Goal: Information Seeking & Learning: Find specific fact

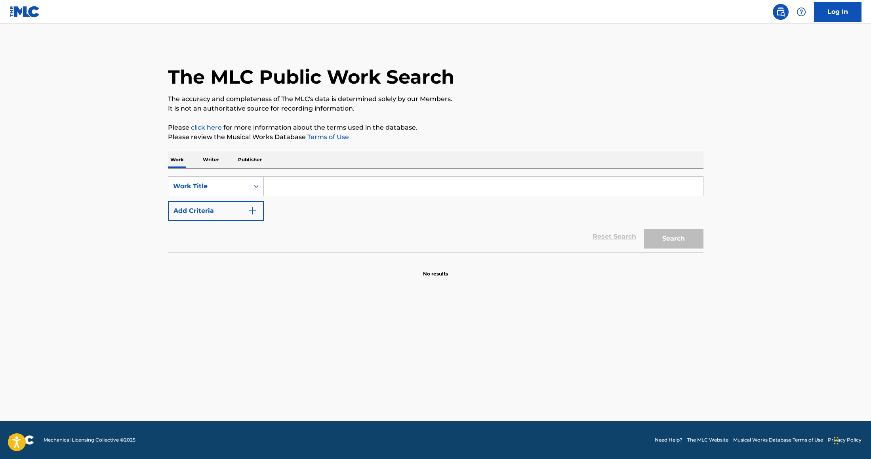
click at [335, 188] on input "Search Form" at bounding box center [483, 186] width 439 height 19
paste input "[PERSON_NAME] (Sunset Sessions)"
type input "[PERSON_NAME] (Sunset Sessions)"
click at [679, 240] on button "Search" at bounding box center [673, 238] width 59 height 20
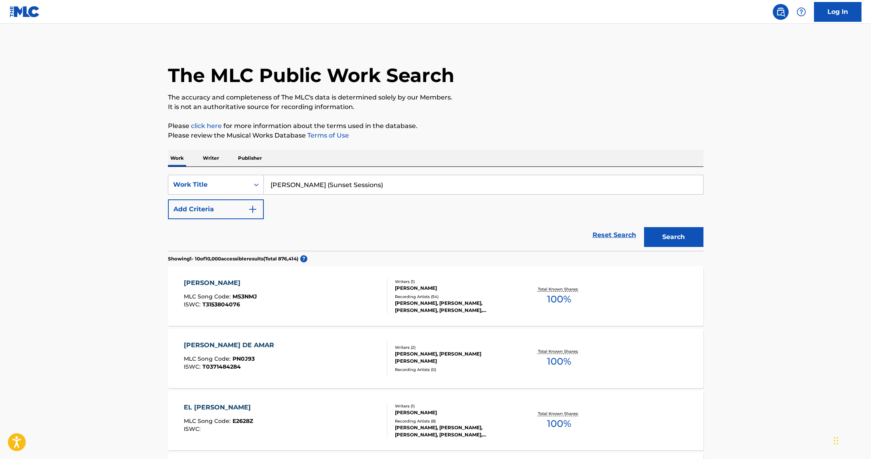
scroll to position [75, 0]
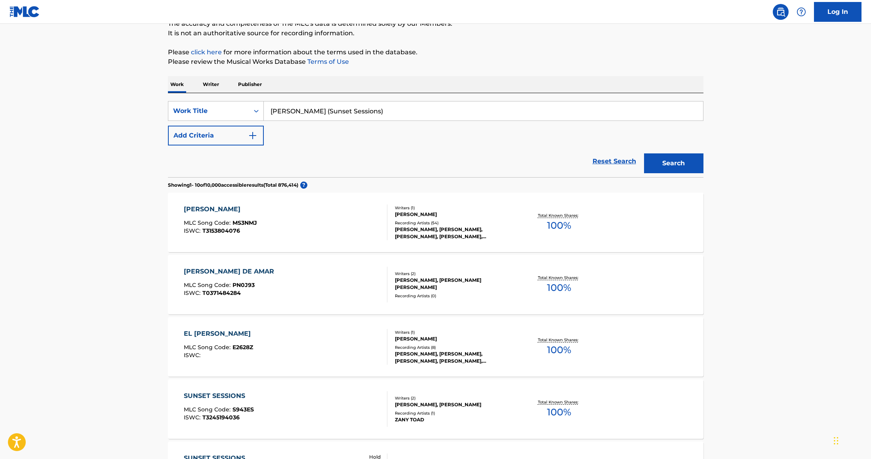
click at [236, 210] on div "[PERSON_NAME]" at bounding box center [220, 209] width 73 height 10
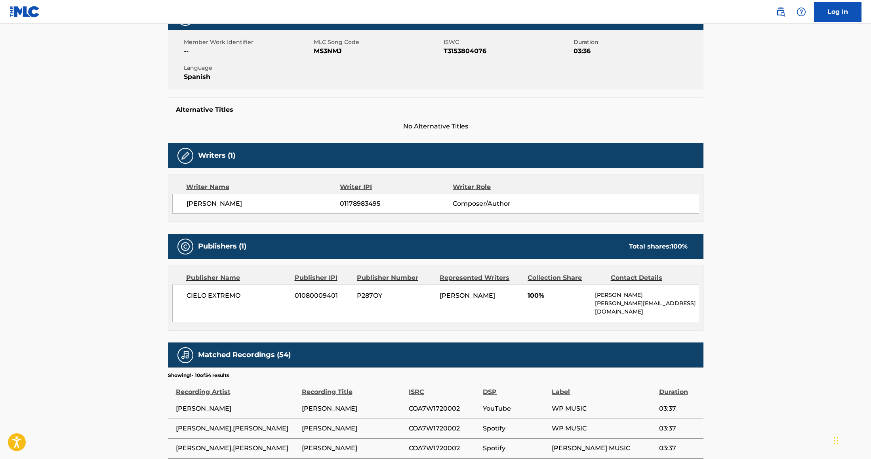
scroll to position [130, 0]
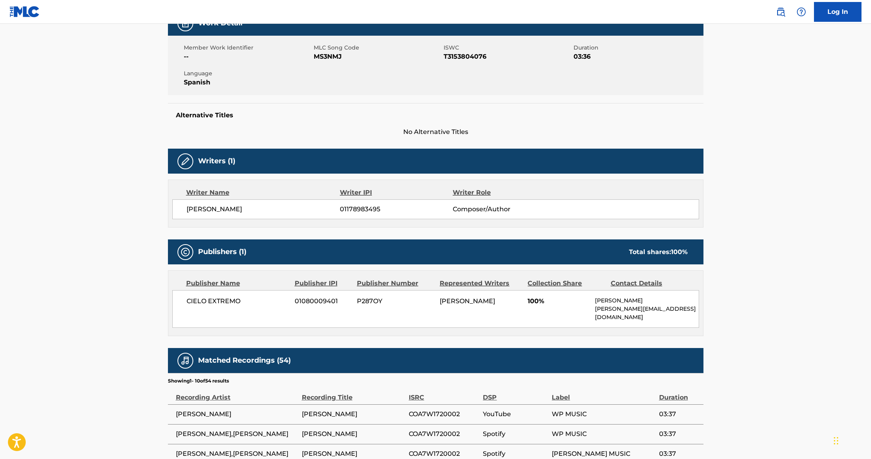
click at [317, 58] on span "MS3NMJ" at bounding box center [378, 57] width 128 height 10
copy span "MS3NMJ"
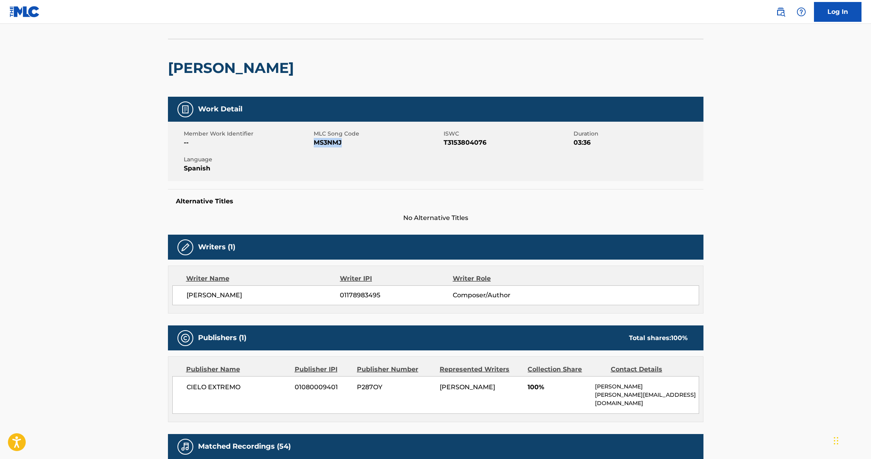
scroll to position [8, 0]
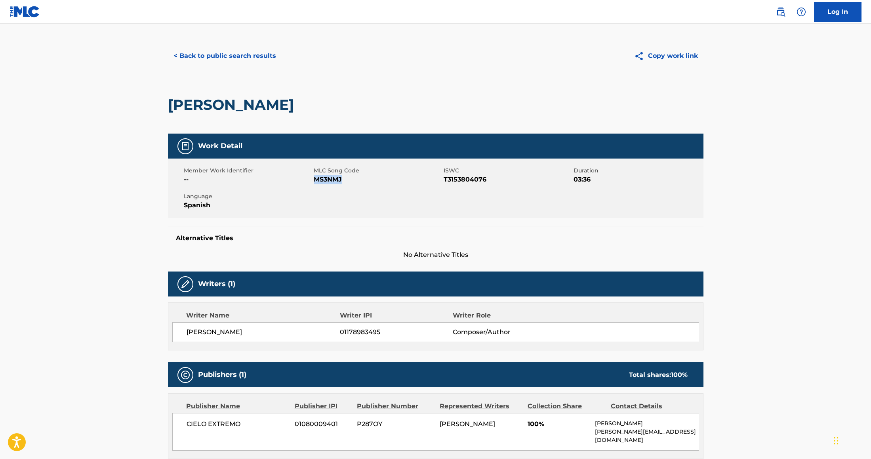
click at [175, 59] on button "< Back to public search results" at bounding box center [225, 56] width 114 height 20
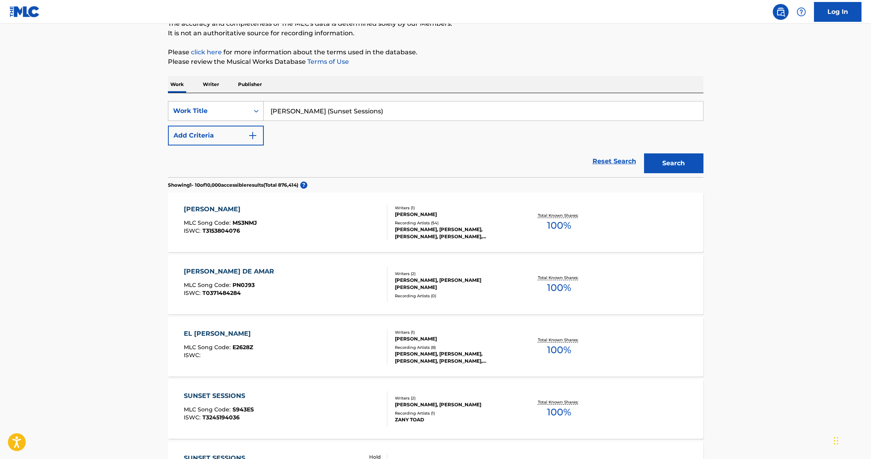
drag, startPoint x: 385, startPoint y: 114, endPoint x: 190, endPoint y: 109, distance: 194.9
click at [190, 109] on div "SearchWithCriteria003f4747-d549-467c-bda6-892af9b027e1 Work Title [PERSON_NAME]…" at bounding box center [435, 111] width 535 height 20
paste input "S551US"
type input "S551US"
click at [224, 111] on div "Work Title" at bounding box center [208, 111] width 71 height 10
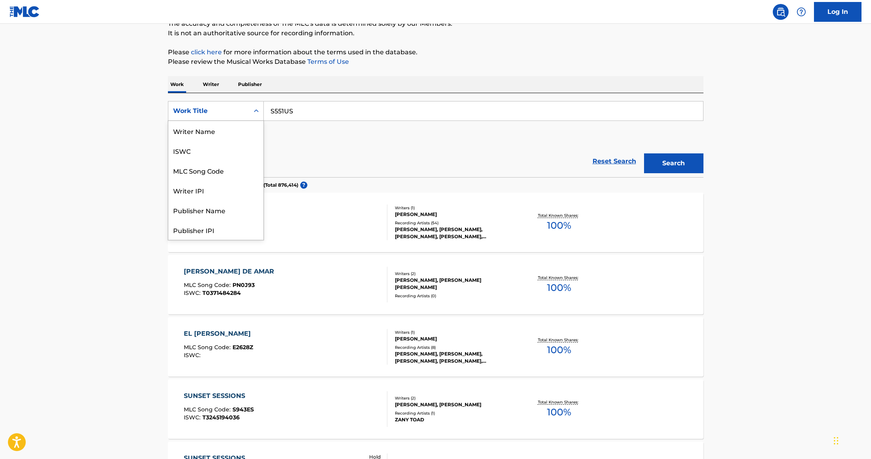
scroll to position [40, 0]
click at [227, 128] on div "MLC Song Code" at bounding box center [215, 131] width 95 height 20
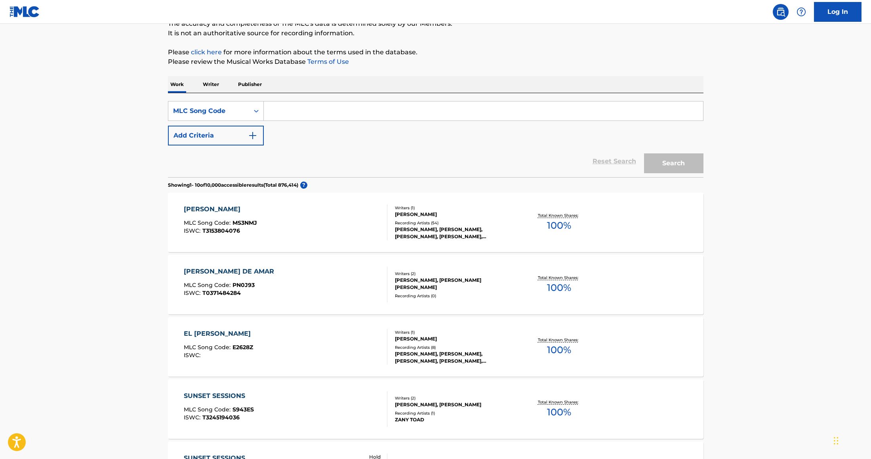
click at [393, 117] on input "Search Form" at bounding box center [483, 110] width 439 height 19
paste input "S551US"
click at [664, 166] on button "Search" at bounding box center [673, 163] width 59 height 20
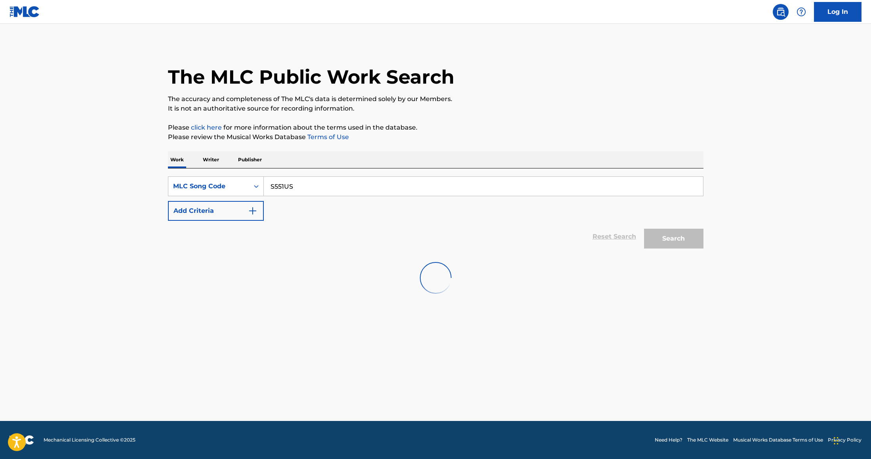
scroll to position [0, 0]
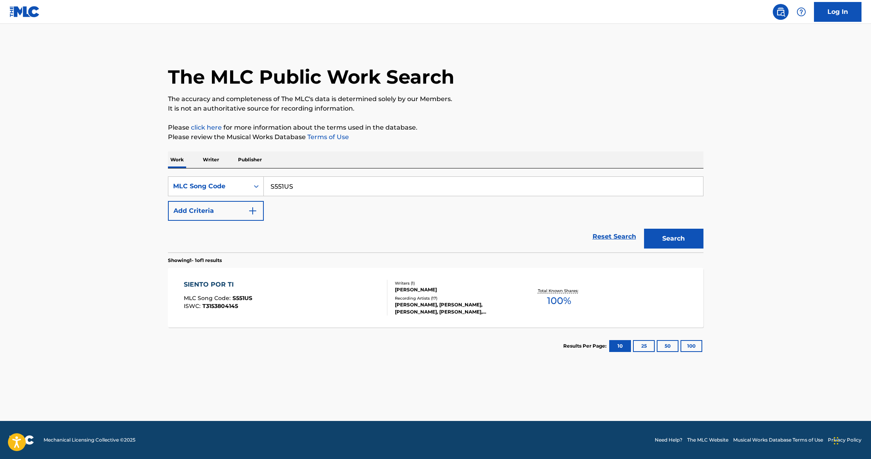
click at [325, 187] on input "S551US" at bounding box center [483, 186] width 439 height 19
click at [685, 240] on button "Search" at bounding box center [673, 238] width 59 height 20
drag, startPoint x: 299, startPoint y: 187, endPoint x: 245, endPoint y: 175, distance: 55.8
click at [245, 175] on div "SearchWithCriteria66f4196a-3df8-474a-8e1b-55b5ed523182 MLC Song Code S551US Add…" at bounding box center [435, 210] width 535 height 84
paste input "Perdóname"
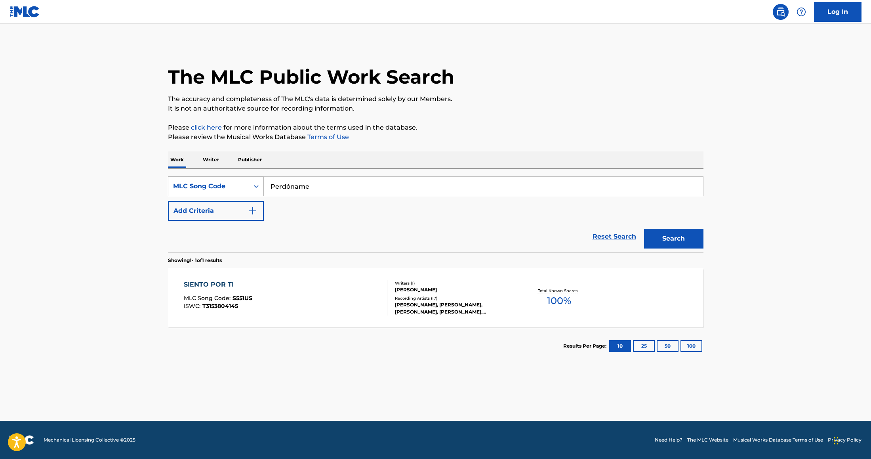
drag, startPoint x: 305, startPoint y: 187, endPoint x: 237, endPoint y: 180, distance: 68.1
click at [241, 181] on div "SearchWithCriteria66f4196a-3df8-474a-8e1b-55b5ed523182 MLC Song Code Perdóname" at bounding box center [435, 186] width 535 height 20
paste input "N0SJA"
click at [644, 228] on button "Search" at bounding box center [673, 238] width 59 height 20
drag, startPoint x: 301, startPoint y: 189, endPoint x: 241, endPoint y: 177, distance: 61.0
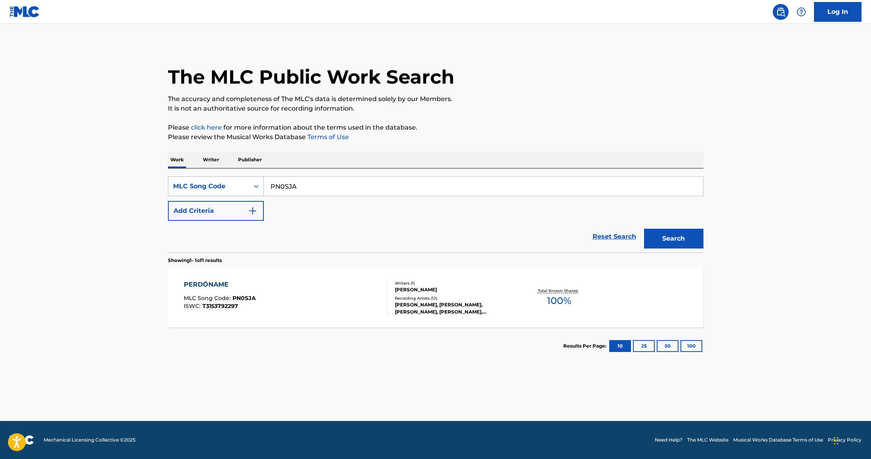
click at [241, 177] on div "SearchWithCriteria66f4196a-3df8-474a-8e1b-55b5ed523182 MLC Song Code PN0SJA" at bounding box center [435, 186] width 535 height 20
paste input "EQ3AZK"
click at [670, 232] on button "Search" at bounding box center [673, 238] width 59 height 20
drag, startPoint x: 301, startPoint y: 185, endPoint x: 254, endPoint y: 179, distance: 47.5
click at [261, 179] on div "SearchWithCriteria66f4196a-3df8-474a-8e1b-55b5ed523182 MLC Song Code EQ3AZK" at bounding box center [435, 186] width 535 height 20
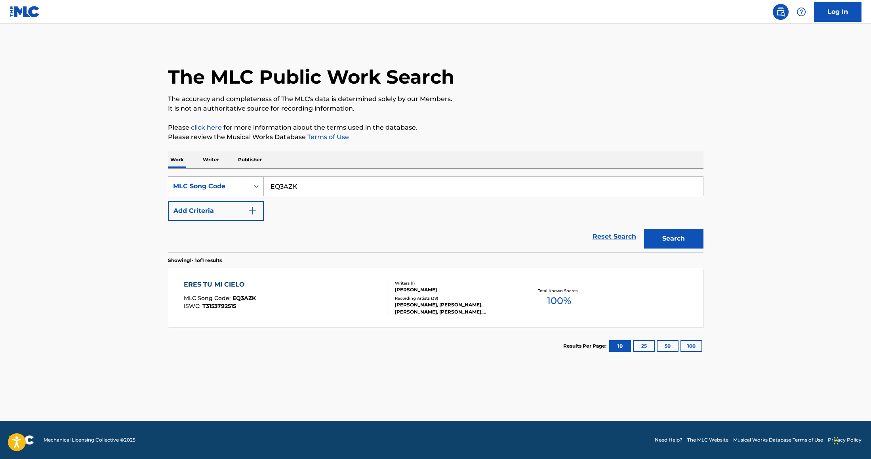
paste input "MS3NMJ"
click at [644, 228] on button "Search" at bounding box center [673, 238] width 59 height 20
drag, startPoint x: 318, startPoint y: 185, endPoint x: 234, endPoint y: 184, distance: 84.7
click at [252, 185] on div "SearchWithCriteria66f4196a-3df8-474a-8e1b-55b5ed523182 MLC Song Code MS3NMJ" at bounding box center [435, 186] width 535 height 20
paste input "EQ3A1F"
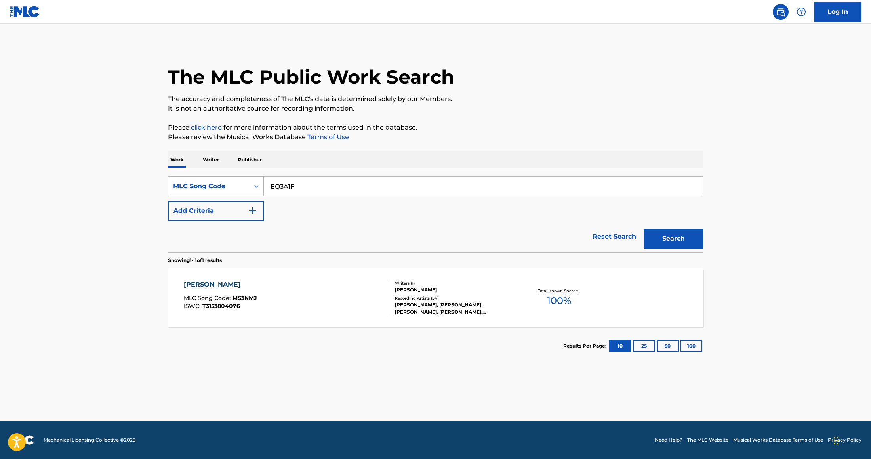
click at [644, 228] on button "Search" at bounding box center [673, 238] width 59 height 20
drag, startPoint x: 307, startPoint y: 188, endPoint x: 264, endPoint y: 187, distance: 43.2
click at [276, 185] on input "EQ3A1F" at bounding box center [483, 186] width 439 height 19
paste input "MS3NP9"
paste input "Search Form"
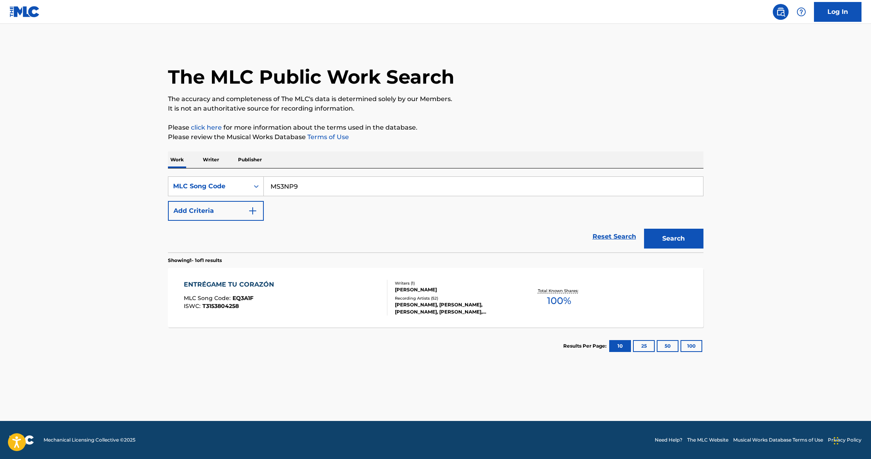
click at [644, 228] on button "Search" at bounding box center [673, 238] width 59 height 20
drag, startPoint x: 303, startPoint y: 186, endPoint x: 230, endPoint y: 179, distance: 72.4
click at [243, 181] on div "SearchWithCriteria66f4196a-3df8-474a-8e1b-55b5ed523182 MLC Song Code MS3NP9" at bounding box center [435, 186] width 535 height 20
paste input "TX3AE8"
type input "TX3AE8"
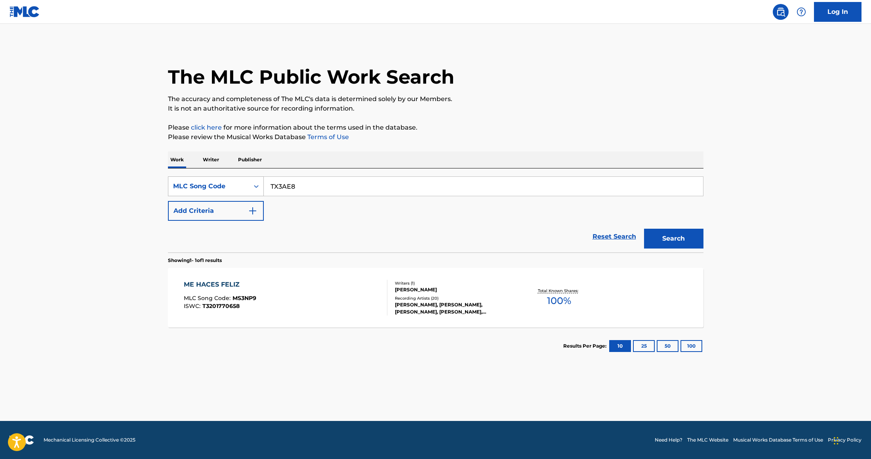
click at [644, 228] on button "Search" at bounding box center [673, 238] width 59 height 20
click at [207, 280] on div "TU VOZ" at bounding box center [219, 285] width 71 height 10
drag, startPoint x: 310, startPoint y: 182, endPoint x: 243, endPoint y: 174, distance: 67.8
click at [270, 178] on input "TX3AE8" at bounding box center [483, 186] width 439 height 19
drag, startPoint x: 299, startPoint y: 185, endPoint x: 267, endPoint y: 185, distance: 32.1
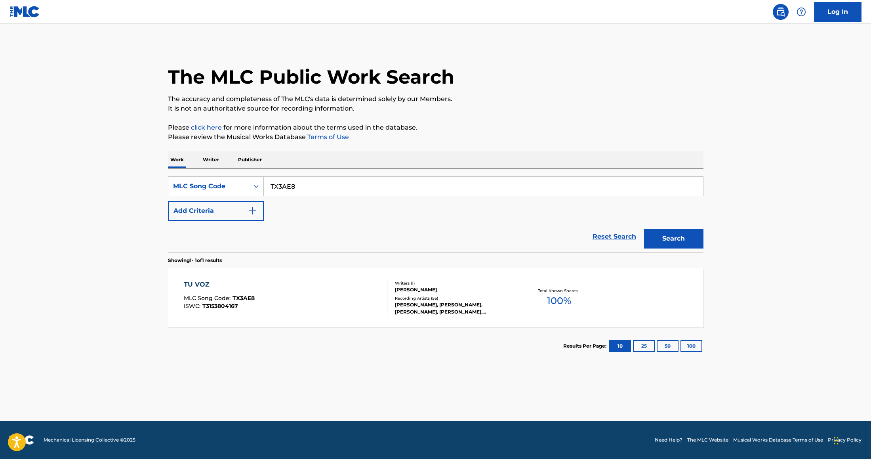
click at [267, 185] on input "TX3AE8" at bounding box center [483, 186] width 439 height 19
paste input "IC"
type input "TX3AIC"
click at [644, 228] on button "Search" at bounding box center [673, 238] width 59 height 20
click at [245, 283] on div "TOMA TODO" at bounding box center [219, 285] width 70 height 10
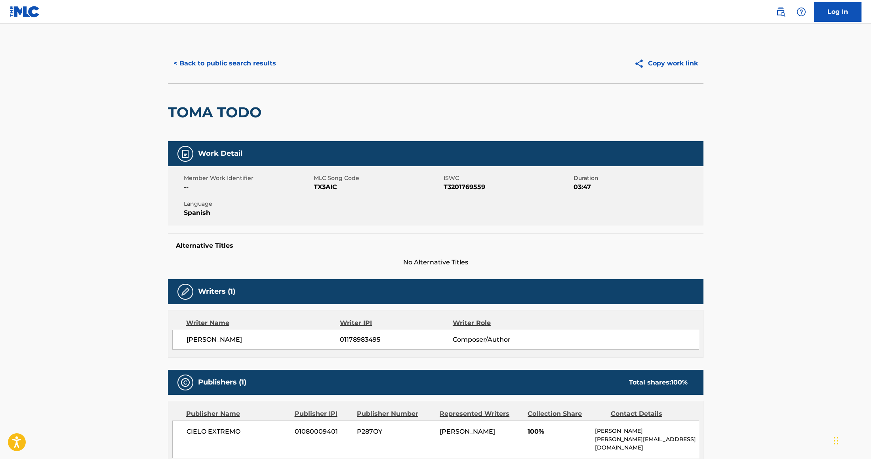
click at [318, 189] on span "TX3AIC" at bounding box center [378, 187] width 128 height 10
copy span "TX3AIC"
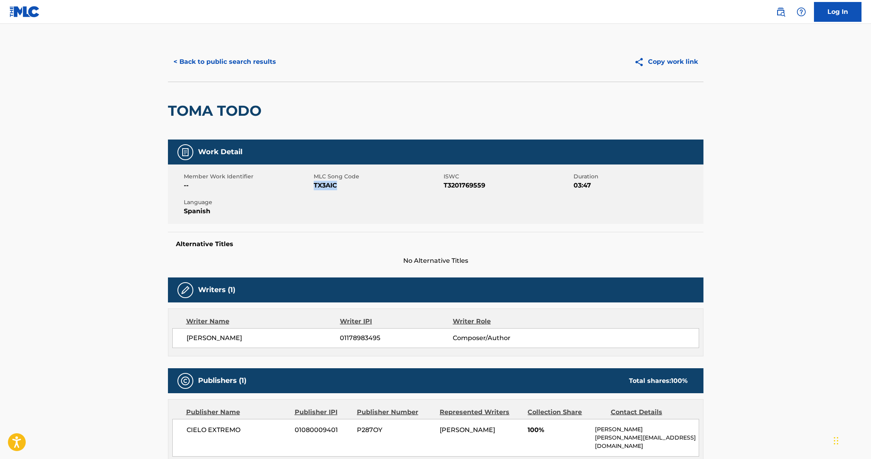
click at [177, 64] on button "< Back to public search results" at bounding box center [225, 62] width 114 height 20
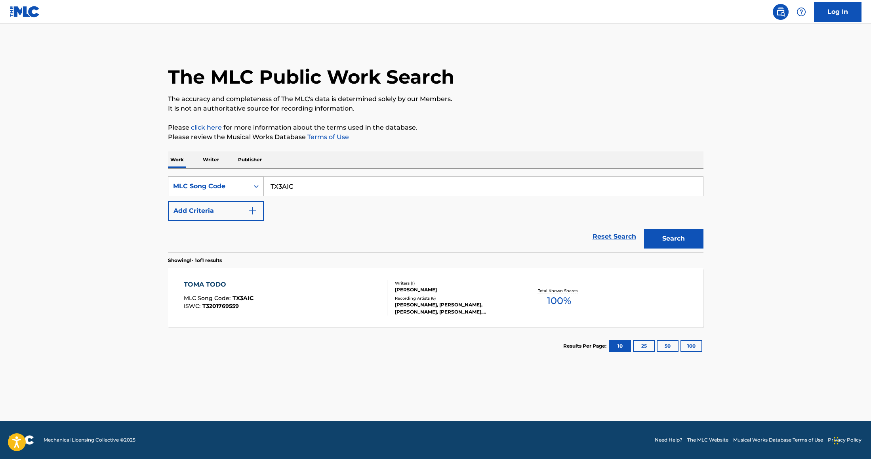
click at [238, 183] on div "SearchWithCriteria66f4196a-3df8-474a-8e1b-55b5ed523182 MLC Song Code TX3AIC" at bounding box center [435, 186] width 535 height 20
paste input "MS3NMJ"
type input "MS3NMJ"
click at [673, 231] on button "Search" at bounding box center [673, 238] width 59 height 20
click at [249, 280] on div "[PERSON_NAME]" at bounding box center [220, 285] width 73 height 10
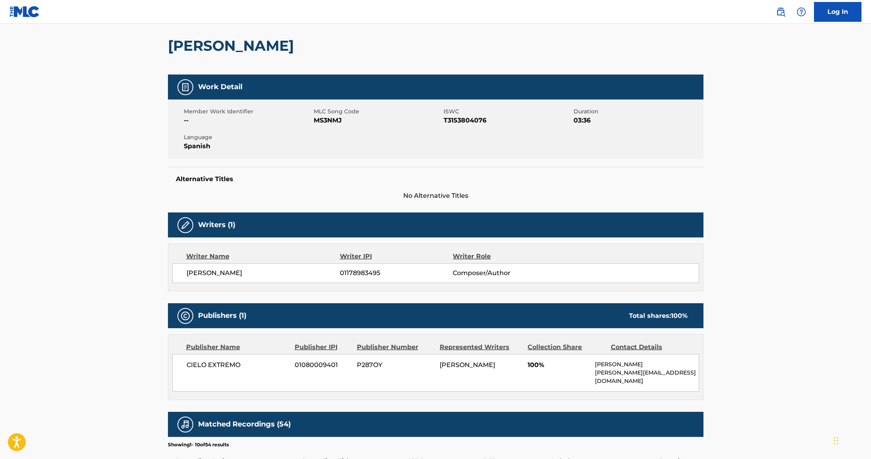
scroll to position [73, 0]
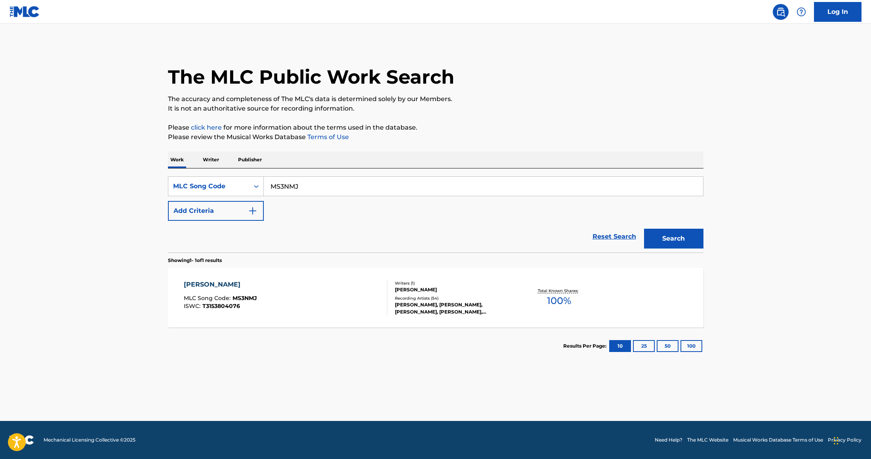
click at [666, 241] on button "Search" at bounding box center [673, 238] width 59 height 20
drag, startPoint x: 310, startPoint y: 187, endPoint x: 227, endPoint y: 172, distance: 84.9
click at [227, 172] on div "SearchWithCriteria66f4196a-3df8-474a-8e1b-55b5ed523182 MLC Song Code MS3NMJ Add…" at bounding box center [435, 210] width 535 height 84
click at [227, 183] on div "MLC Song Code" at bounding box center [208, 186] width 71 height 10
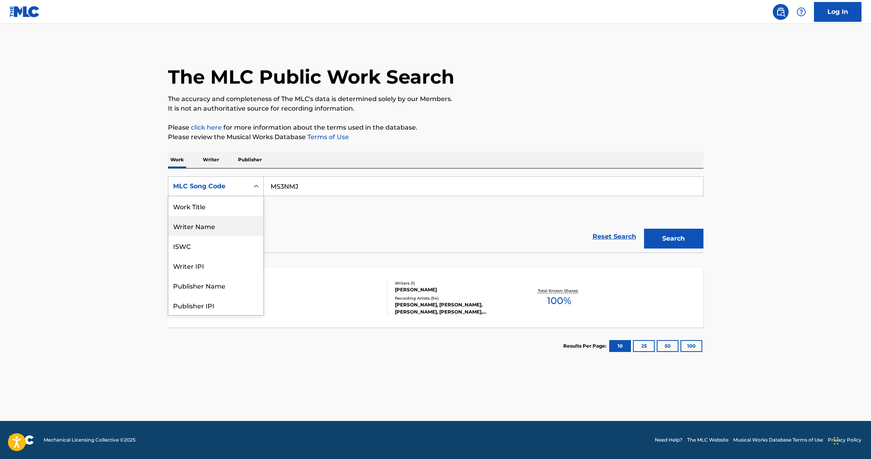
click at [218, 211] on div "Work Title" at bounding box center [215, 206] width 95 height 20
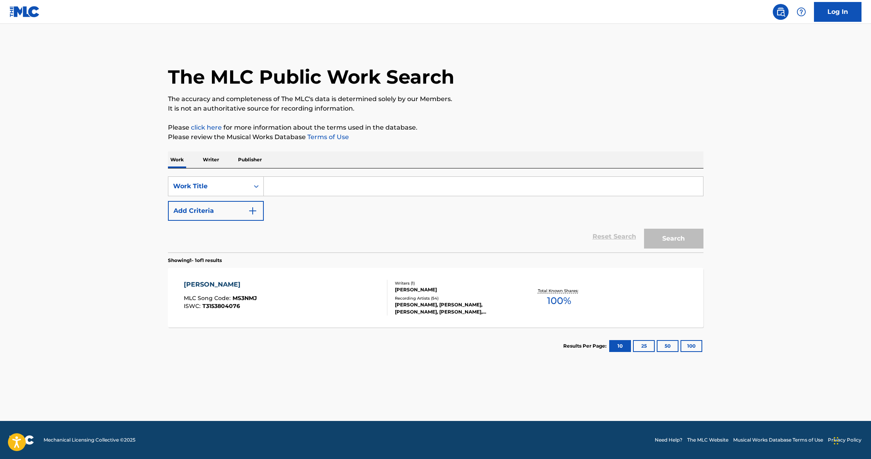
click at [297, 189] on input "Search Form" at bounding box center [483, 186] width 439 height 19
paste input "Una y Otra Vez"
type input "Una y Otra Vez"
click at [225, 217] on button "Add Criteria" at bounding box center [216, 211] width 96 height 20
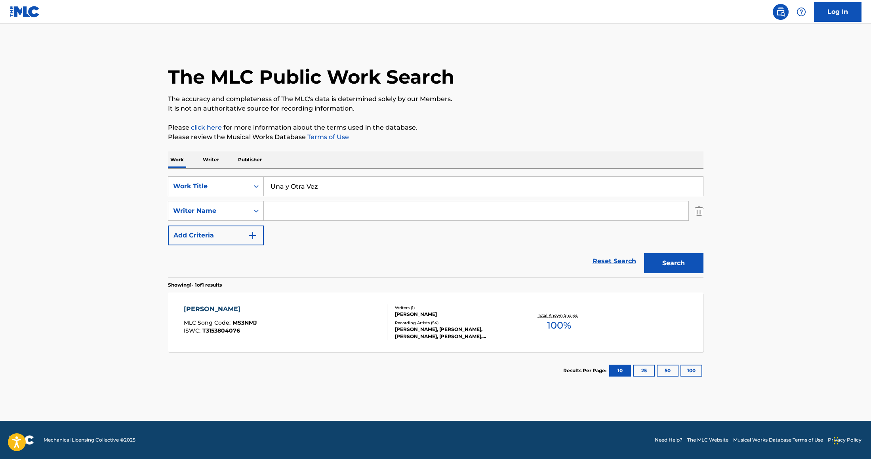
click at [291, 213] on input "Search Form" at bounding box center [476, 210] width 424 height 19
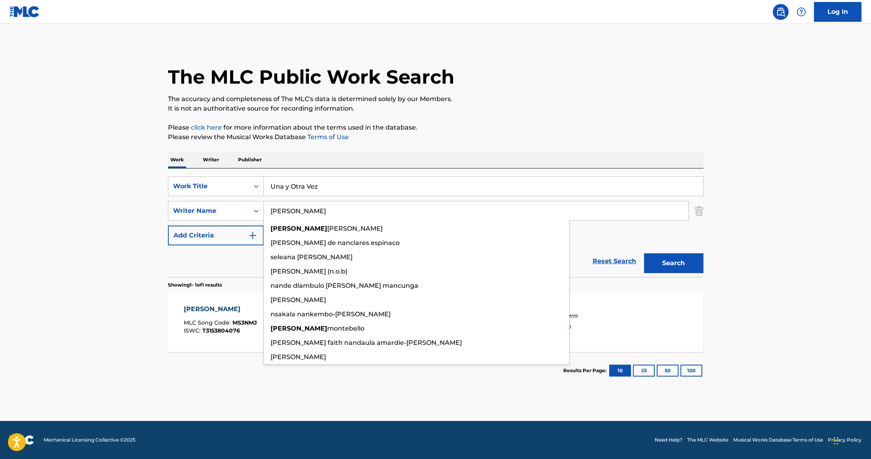
click at [644, 253] on button "Search" at bounding box center [673, 263] width 59 height 20
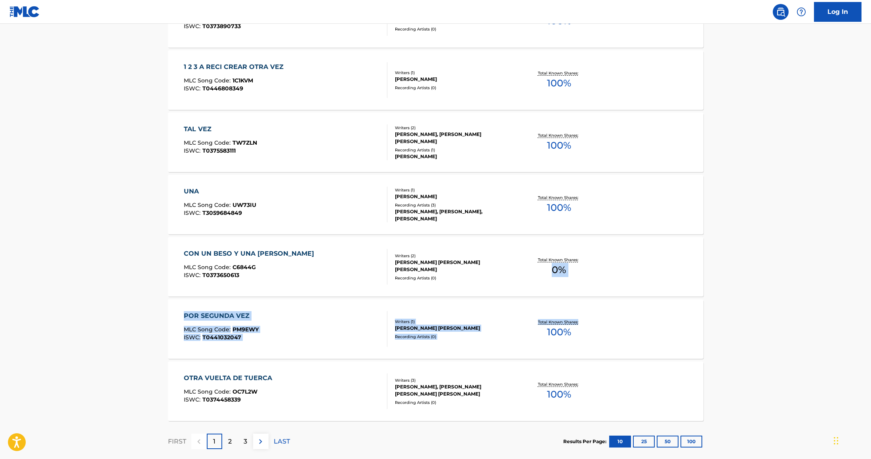
scroll to position [517, 0]
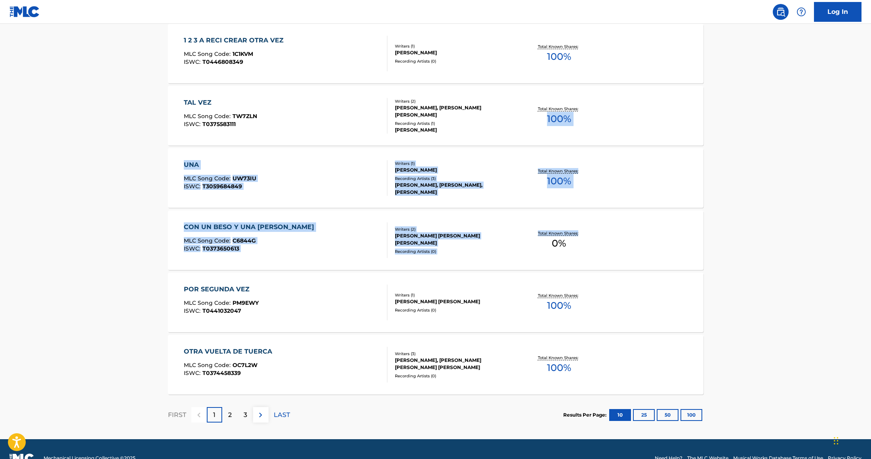
drag, startPoint x: 870, startPoint y: 312, endPoint x: 859, endPoint y: 112, distance: 199.9
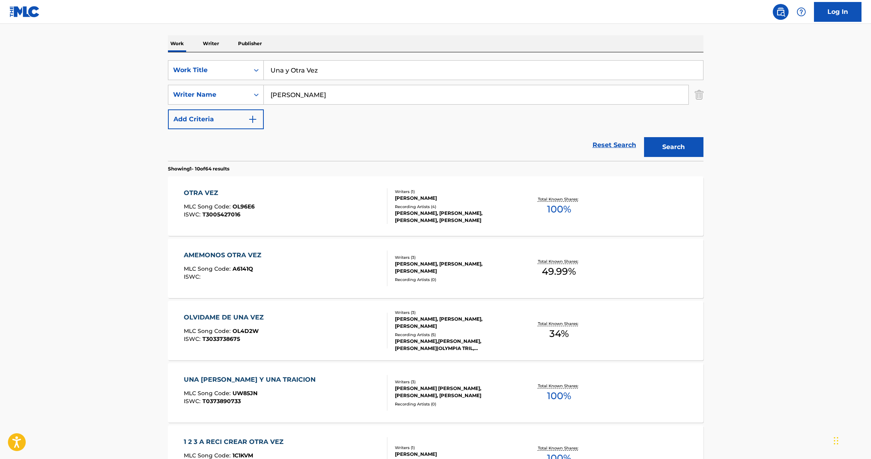
click at [318, 94] on input "[PERSON_NAME]" at bounding box center [476, 94] width 424 height 19
type input "[PERSON_NAME]"
click at [644, 137] on button "Search" at bounding box center [673, 147] width 59 height 20
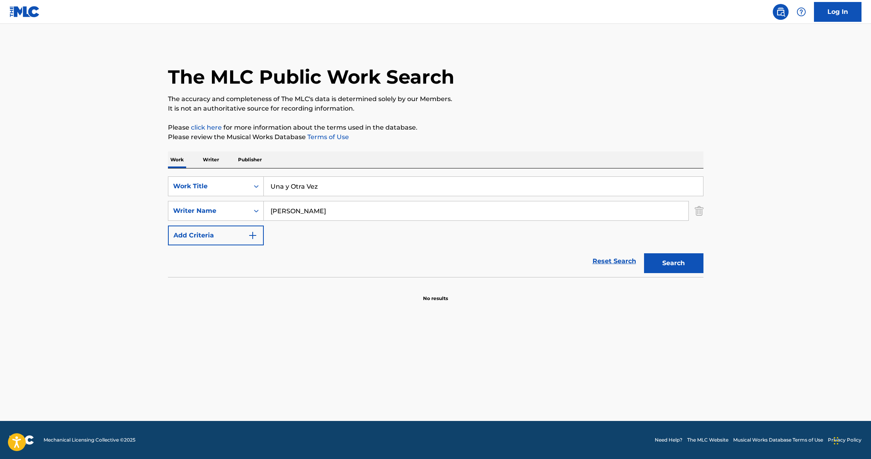
click at [311, 213] on input "[PERSON_NAME]" at bounding box center [476, 210] width 424 height 19
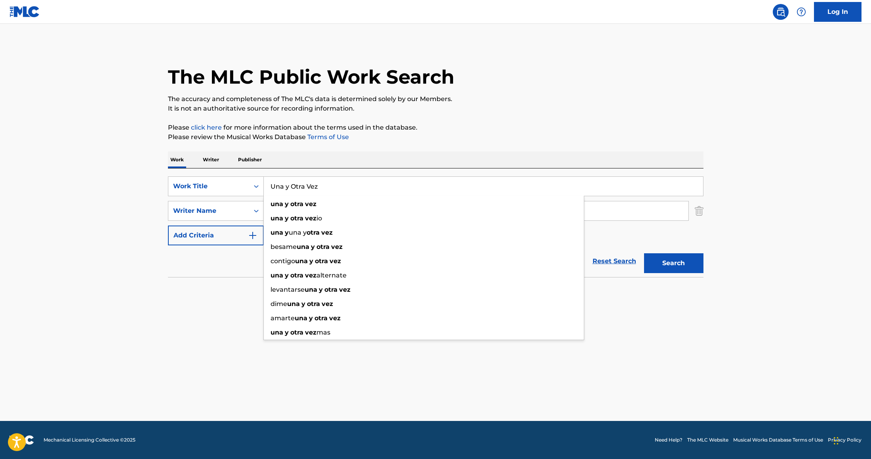
drag, startPoint x: 328, startPoint y: 185, endPoint x: 194, endPoint y: 174, distance: 134.7
click at [195, 174] on div "SearchWithCriteriac477ea28-d669-4e2e-8934-43c49eb89e8a Work Title Una y Otra Ve…" at bounding box center [435, 222] width 535 height 109
paste input "[PERSON_NAME]"
type input "[PERSON_NAME]"
click at [644, 253] on button "Search" at bounding box center [673, 263] width 59 height 20
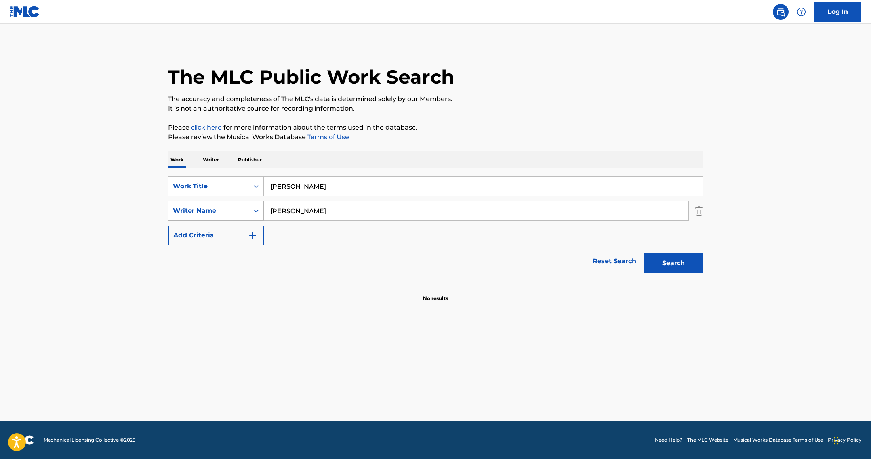
drag, startPoint x: 326, startPoint y: 212, endPoint x: 262, endPoint y: 206, distance: 64.9
click at [267, 206] on input "[PERSON_NAME]" at bounding box center [476, 210] width 424 height 19
click at [644, 253] on button "Search" at bounding box center [673, 263] width 59 height 20
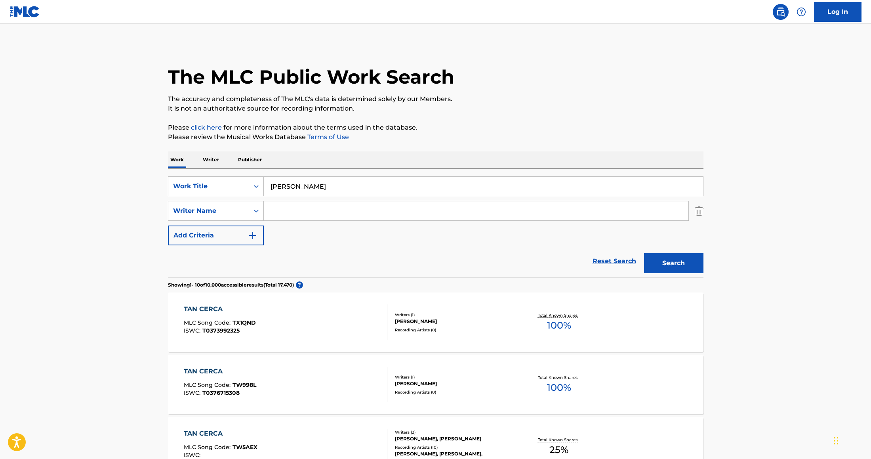
click at [285, 213] on input "Search Form" at bounding box center [476, 210] width 424 height 19
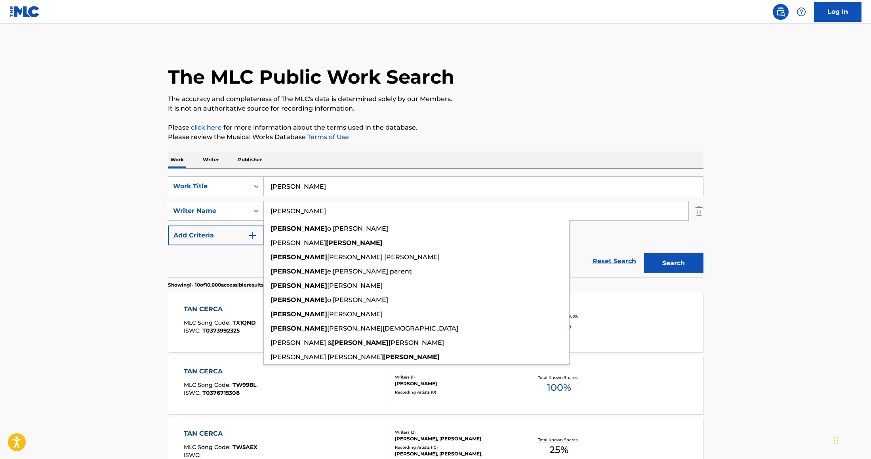
type input "[PERSON_NAME]"
click at [644, 253] on button "Search" at bounding box center [673, 263] width 59 height 20
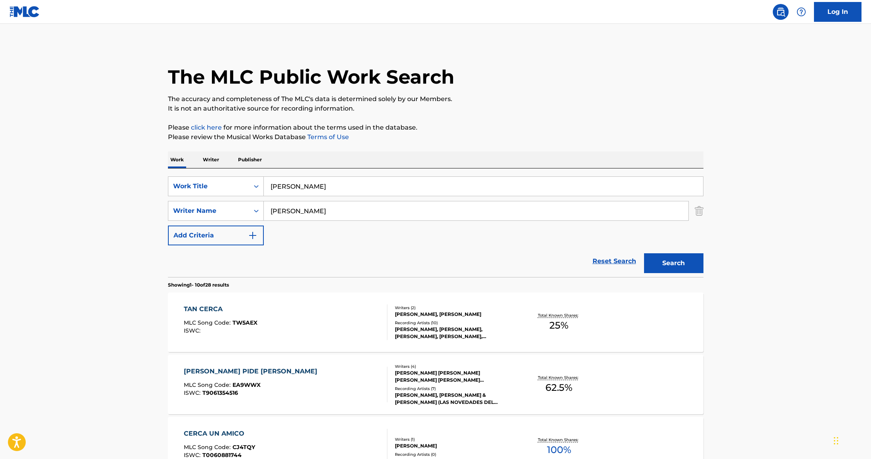
click at [314, 325] on div "TAN CERCA MLC Song Code : TW5AEX ISWC :" at bounding box center [286, 322] width 204 height 36
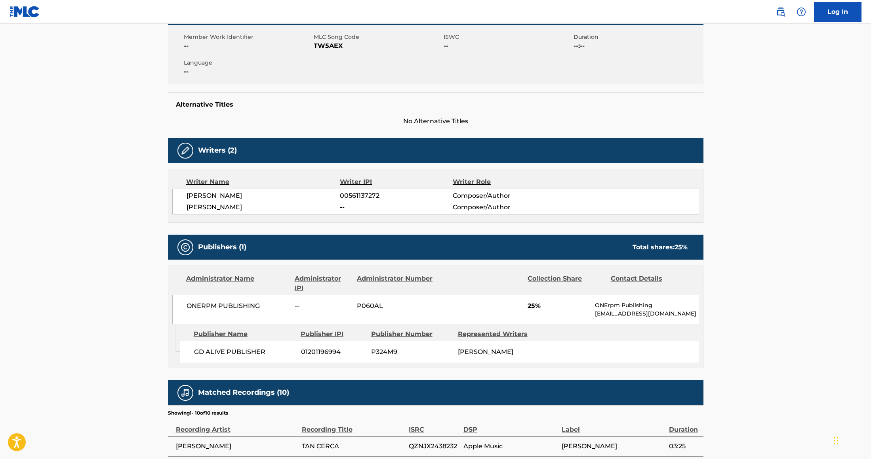
scroll to position [141, 0]
click at [339, 42] on span "TW5AEX" at bounding box center [378, 47] width 128 height 10
copy span "TW5AEX"
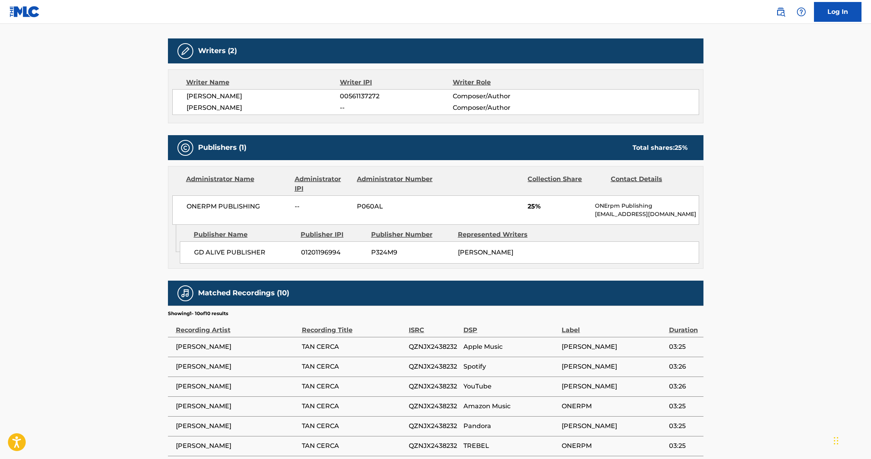
scroll to position [238, 0]
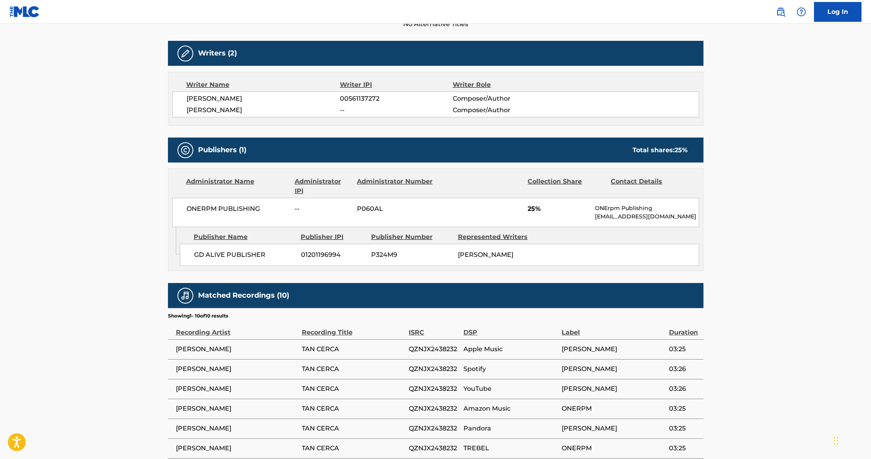
click at [545, 211] on span "25%" at bounding box center [557, 209] width 61 height 10
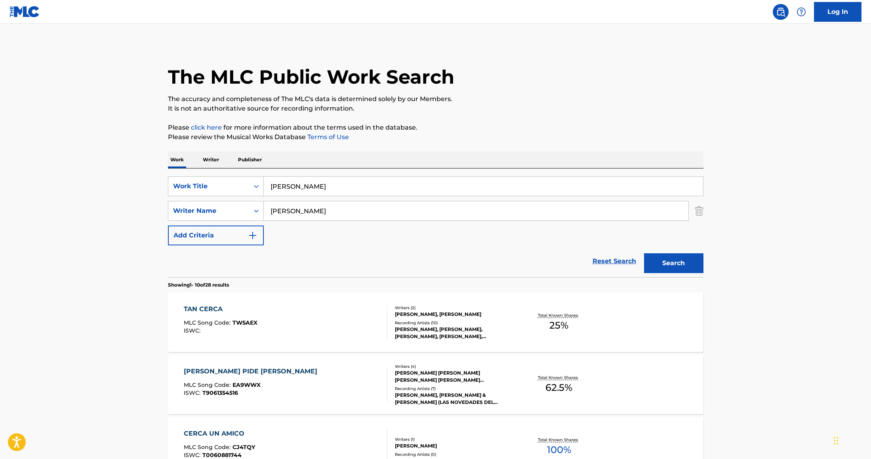
drag, startPoint x: 318, startPoint y: 191, endPoint x: 204, endPoint y: 175, distance: 115.5
click at [204, 175] on div "SearchWithCriteriac477ea28-d669-4e2e-8934-43c49eb89e8a Work Title Tan Cerca Sea…" at bounding box center [435, 222] width 535 height 109
type input "ay mi llanura"
click at [268, 242] on div "SearchWithCriteriac477ea28-d669-4e2e-8934-43c49eb89e8a Work Title ay mi llanura…" at bounding box center [435, 210] width 535 height 69
click at [303, 212] on input "[PERSON_NAME]" at bounding box center [476, 210] width 424 height 19
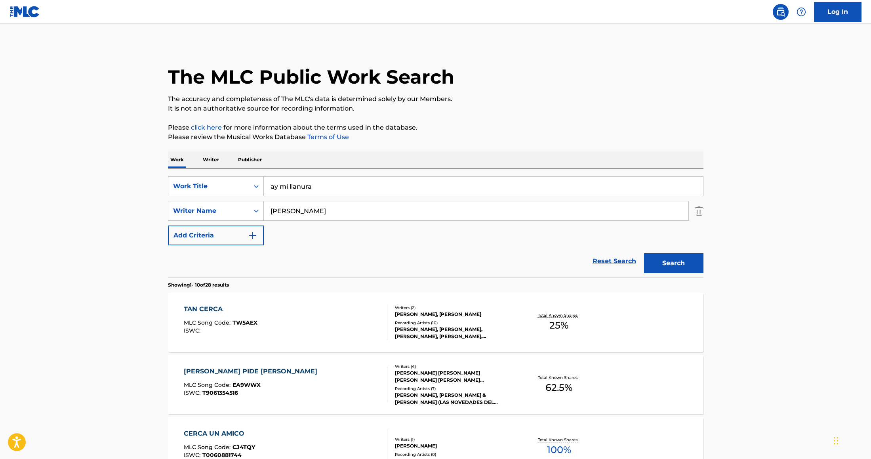
click at [303, 212] on input "[PERSON_NAME]" at bounding box center [476, 210] width 424 height 19
click at [644, 253] on button "Search" at bounding box center [673, 263] width 59 height 20
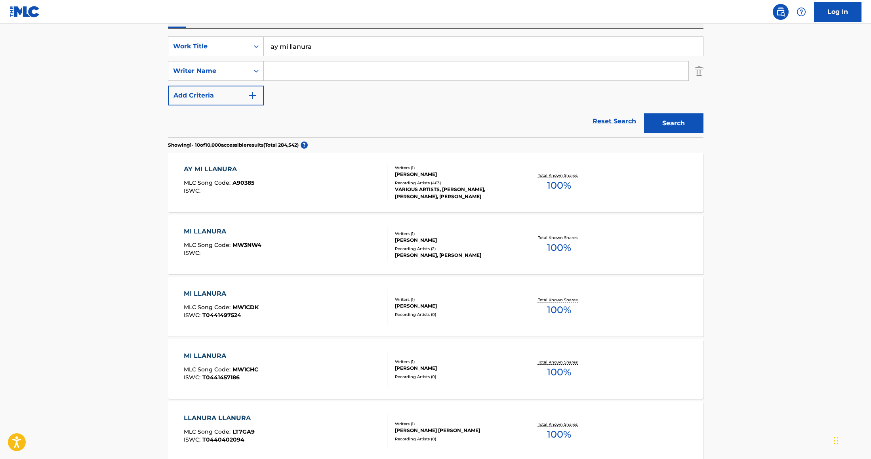
scroll to position [137, 0]
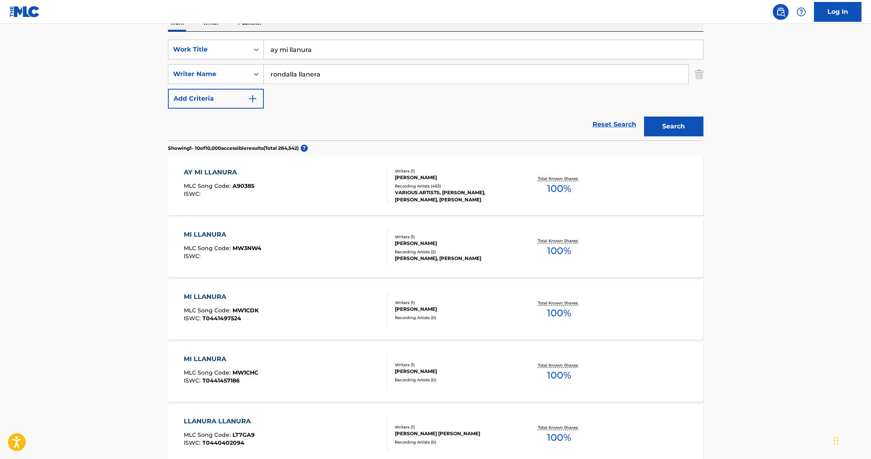
click at [644, 116] on button "Search" at bounding box center [673, 126] width 59 height 20
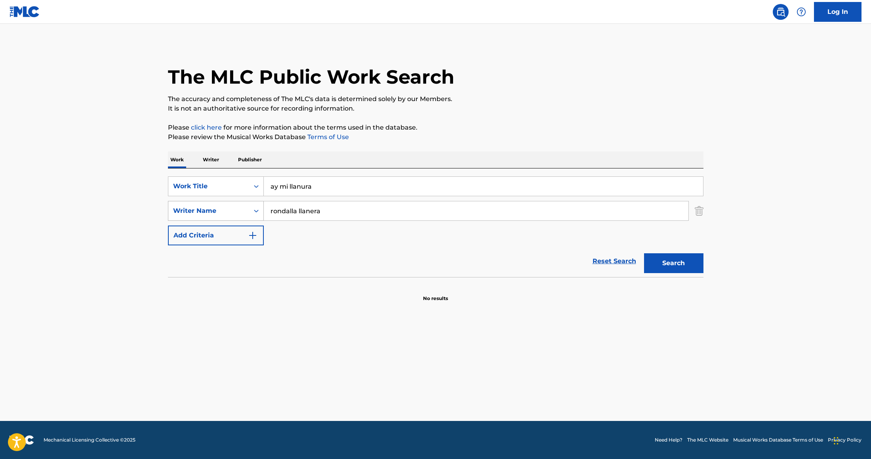
drag, startPoint x: 333, startPoint y: 213, endPoint x: 224, endPoint y: 201, distance: 110.0
click at [232, 202] on div "SearchWithCriteria958d310e-d92b-4b3e-949e-8999b07e9f8d Writer Name [PERSON_NAME]" at bounding box center [435, 211] width 535 height 20
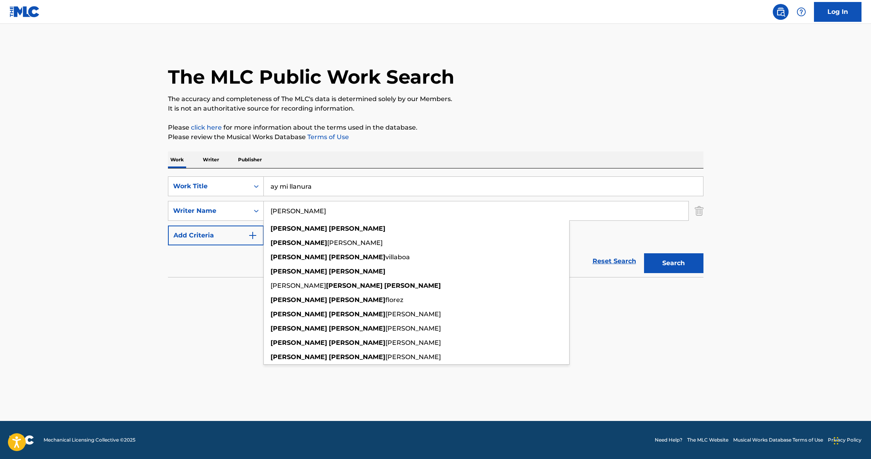
type input "[PERSON_NAME]"
click at [644, 253] on button "Search" at bounding box center [673, 263] width 59 height 20
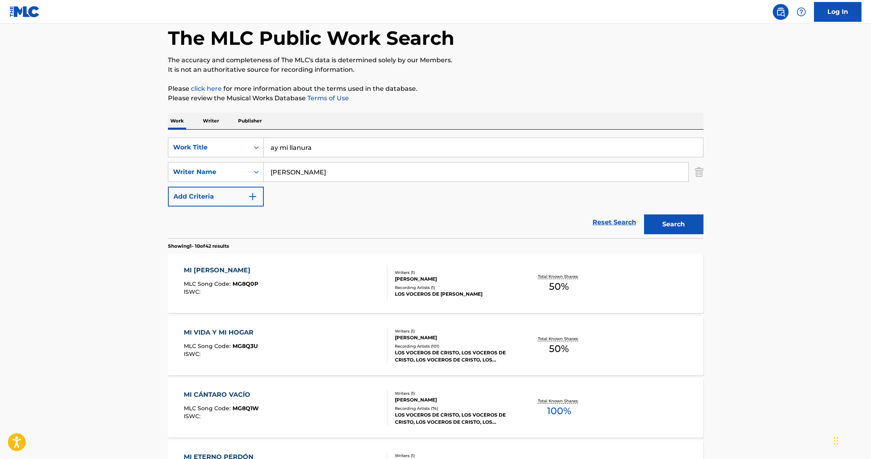
scroll to position [78, 0]
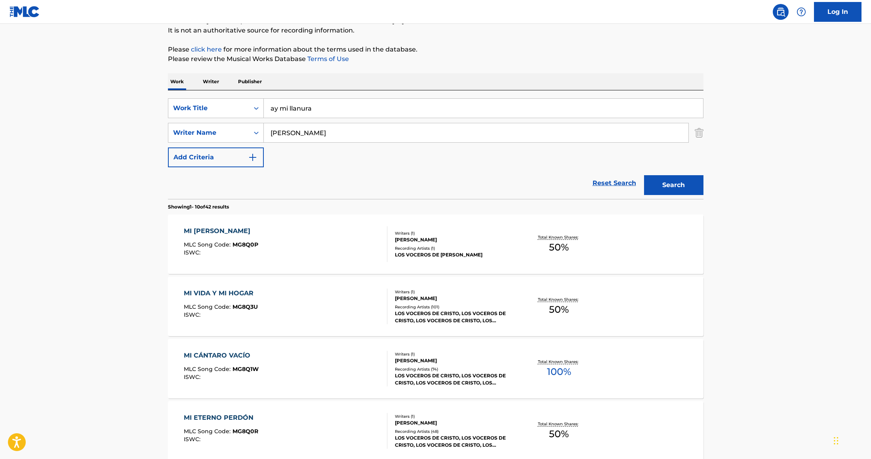
drag, startPoint x: 321, startPoint y: 105, endPoint x: 221, endPoint y: 97, distance: 99.6
click at [221, 97] on div "SearchWithCriteriac477ea28-d669-4e2e-8934-43c49eb89e8a Work Title ay mi llanura…" at bounding box center [435, 144] width 535 height 109
paste input "Tocuyano"
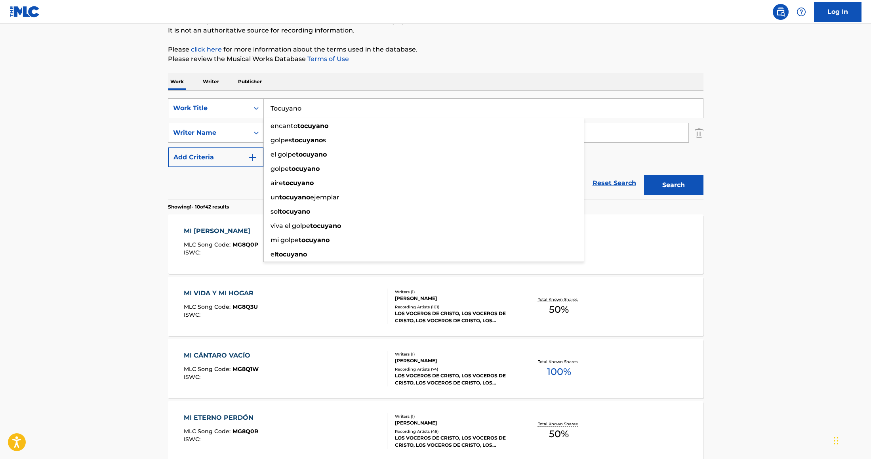
type input "Tocuyano"
click at [644, 175] on button "Search" at bounding box center [673, 185] width 59 height 20
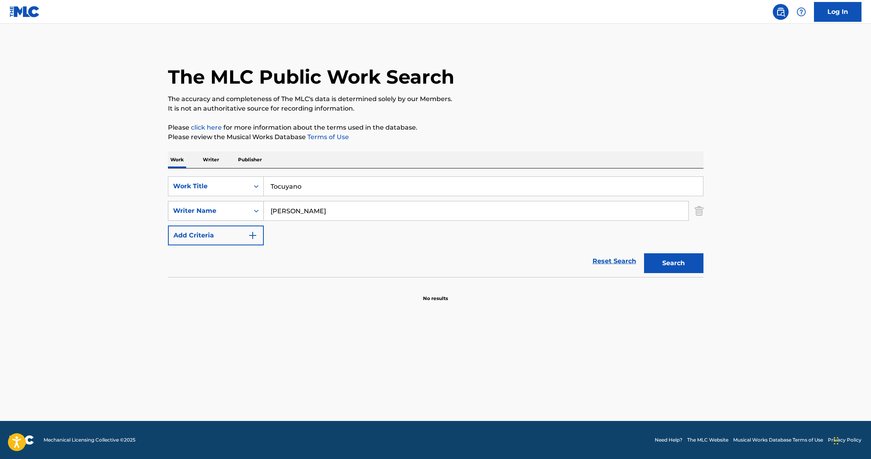
drag, startPoint x: 327, startPoint y: 211, endPoint x: 177, endPoint y: 202, distance: 150.0
click at [194, 202] on div "SearchWithCriteria958d310e-d92b-4b3e-949e-8999b07e9f8d Writer Name [PERSON_NAME]" at bounding box center [435, 211] width 535 height 20
click at [644, 253] on button "Search" at bounding box center [673, 263] width 59 height 20
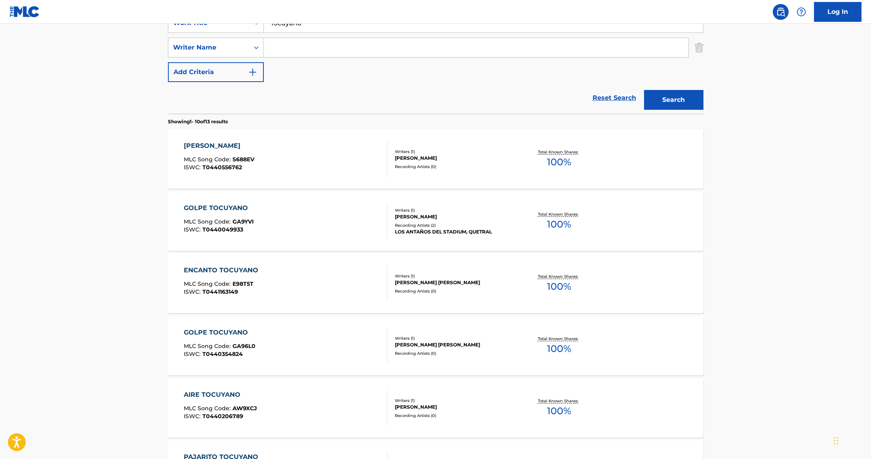
scroll to position [93, 0]
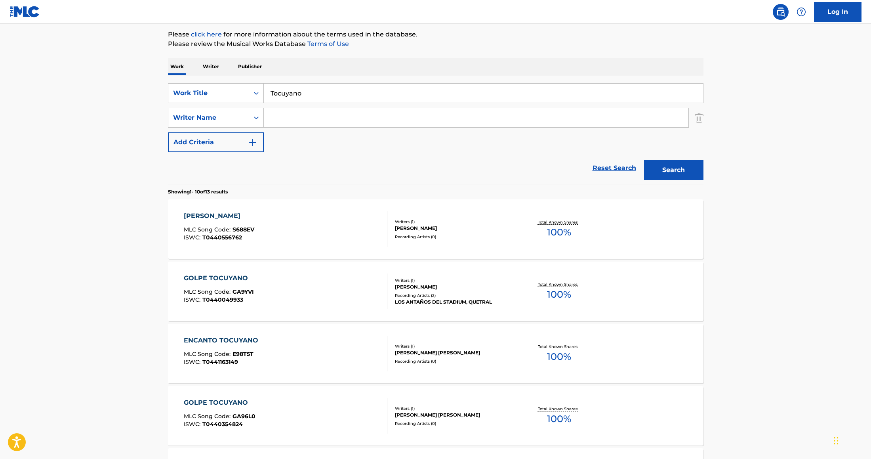
click at [288, 280] on div "GOLPE TOCUYANO MLC Song Code : GA9YVI ISWC : T0440049933" at bounding box center [286, 291] width 204 height 36
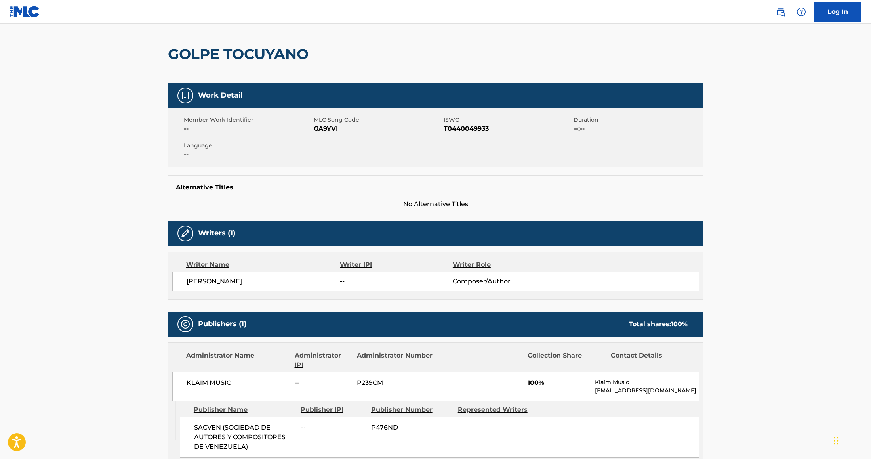
scroll to position [44, 0]
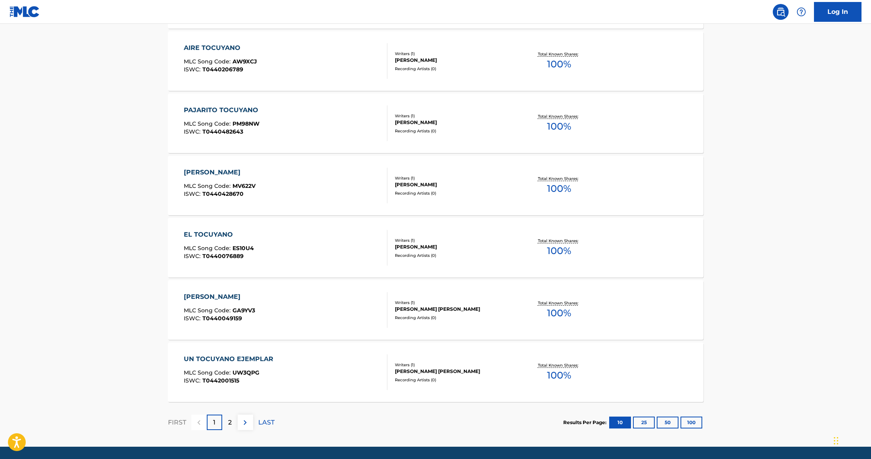
scroll to position [514, 0]
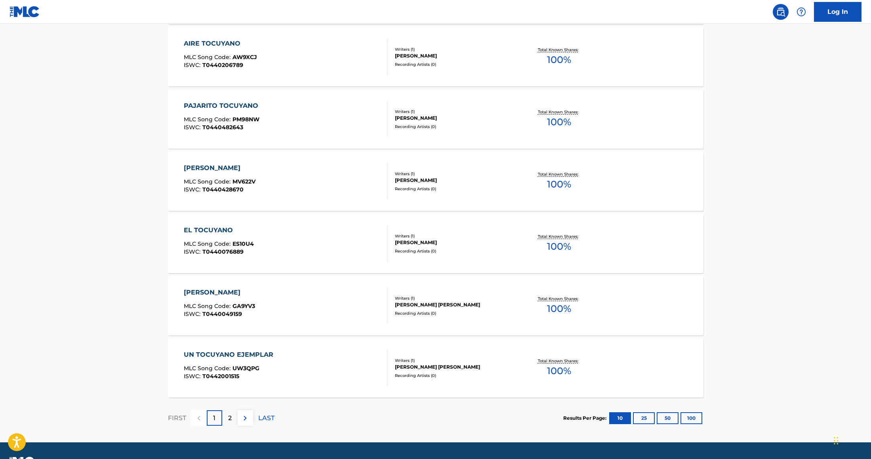
click at [223, 421] on div "2" at bounding box center [229, 417] width 15 height 15
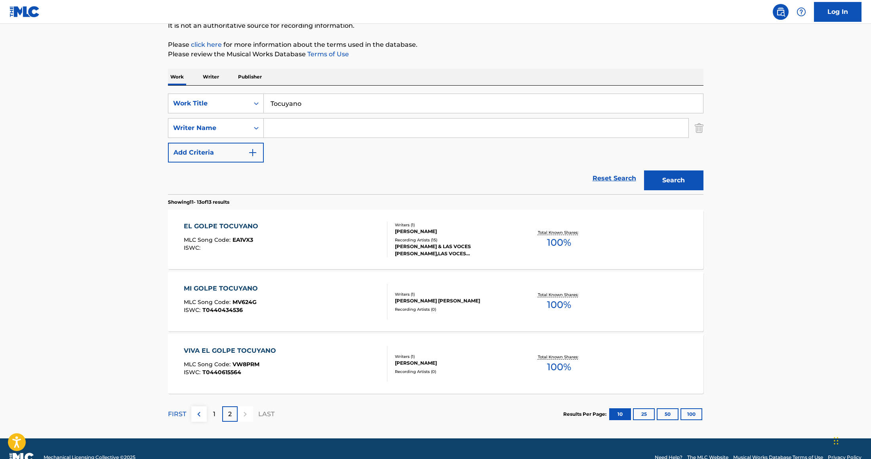
scroll to position [100, 0]
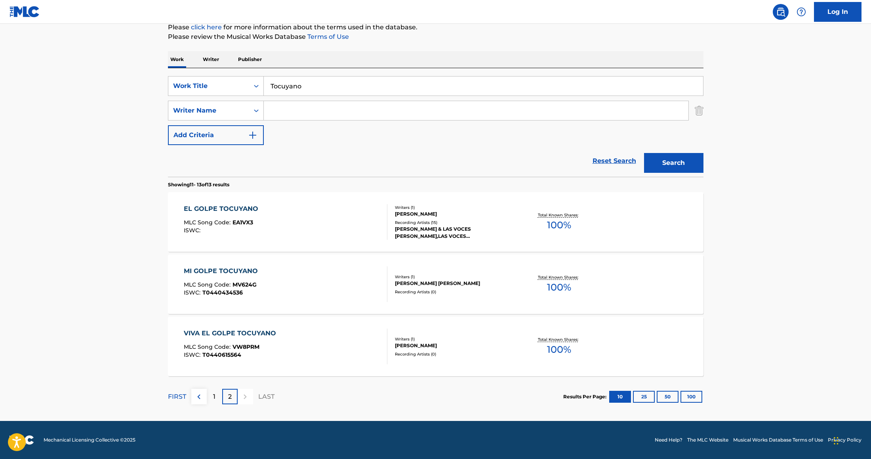
click at [221, 395] on div "1" at bounding box center [214, 395] width 15 height 15
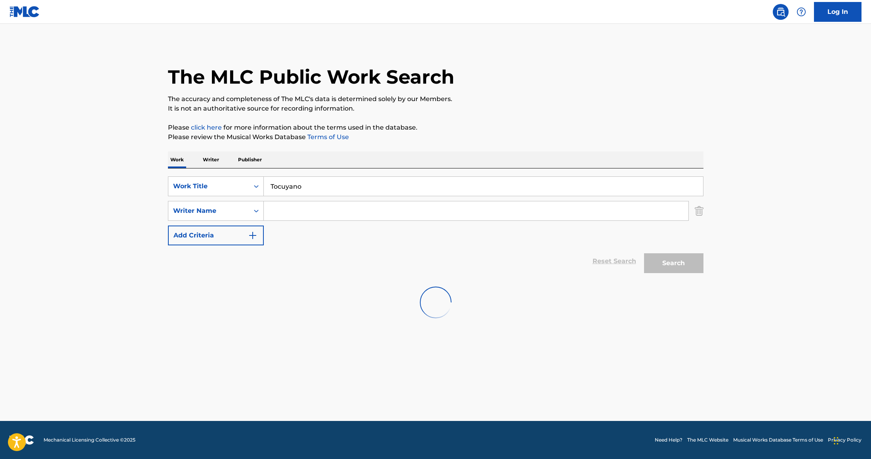
scroll to position [0, 0]
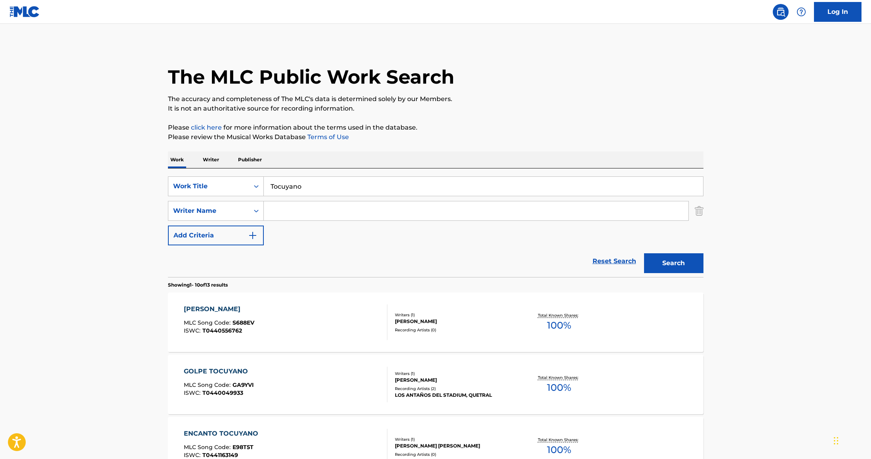
click at [265, 362] on div "GOLPE TOCUYANO MLC Song Code : GA9YVI ISWC : T0440049933 Writers ( 1 ) [PERSON_…" at bounding box center [435, 383] width 535 height 59
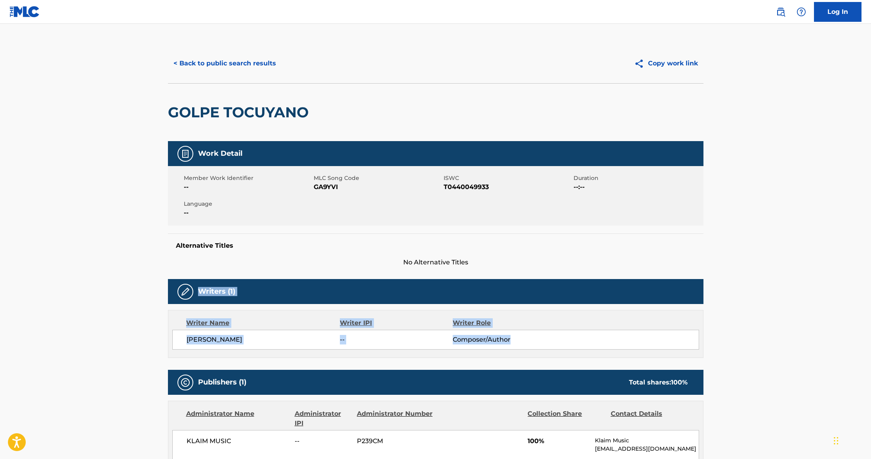
drag, startPoint x: 872, startPoint y: 309, endPoint x: 872, endPoint y: 340, distance: 30.9
click at [870, 340] on html "Accessibility Screen-Reader Guide, Feedback, and Issue Reporting | New window L…" at bounding box center [435, 229] width 871 height 459
drag, startPoint x: 867, startPoint y: 304, endPoint x: 868, endPoint y: 332, distance: 27.7
click at [868, 332] on main "< Back to public search results Copy work link GOLPE TOCUYANO Work Detail Membe…" at bounding box center [435, 332] width 871 height 616
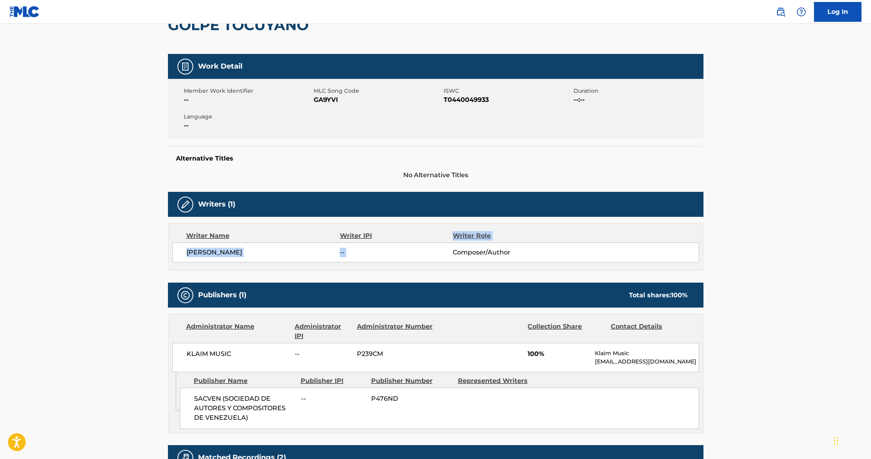
scroll to position [18, 0]
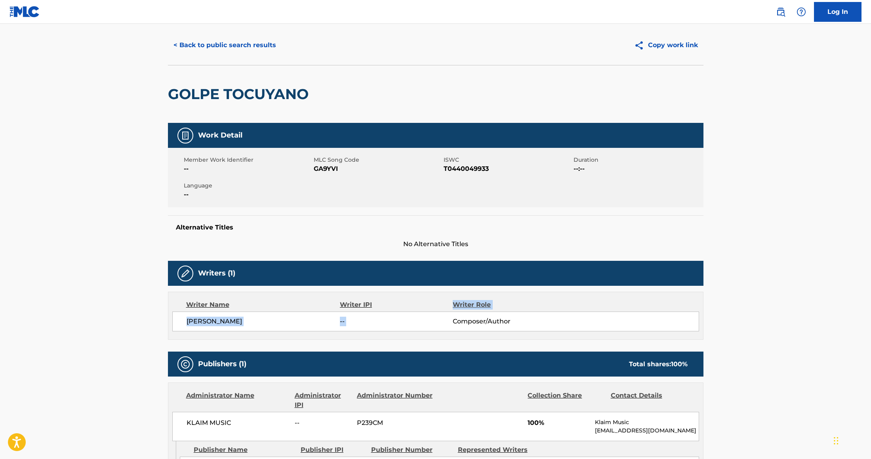
click at [195, 51] on button "< Back to public search results" at bounding box center [225, 45] width 114 height 20
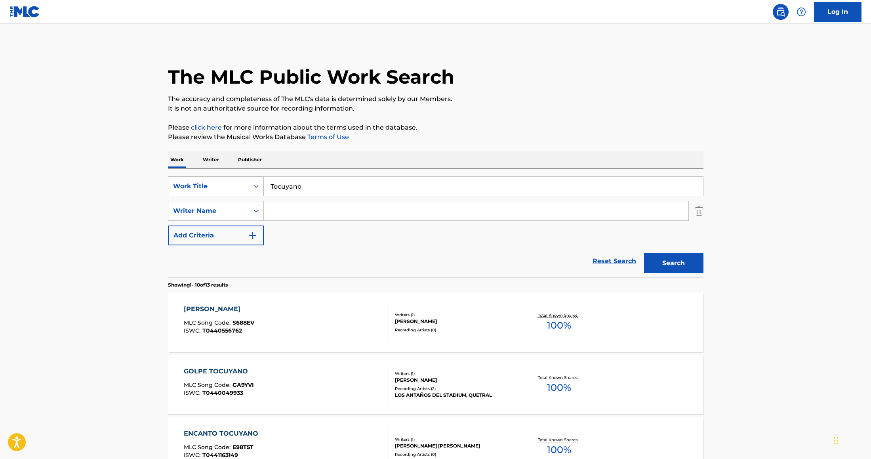
click at [240, 180] on div "Work Title" at bounding box center [208, 186] width 81 height 15
click at [223, 211] on div "MLC Song Code" at bounding box center [215, 206] width 95 height 20
drag, startPoint x: 310, startPoint y: 191, endPoint x: 293, endPoint y: 190, distance: 17.0
click at [294, 190] on input "Search Form" at bounding box center [483, 186] width 439 height 19
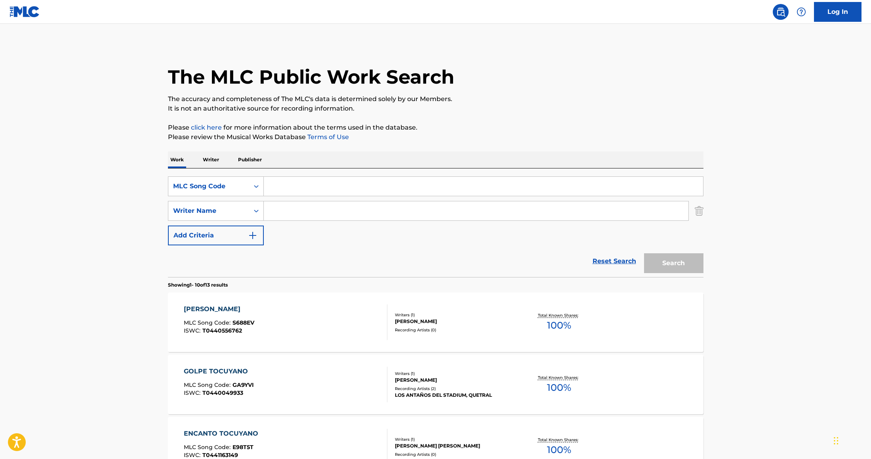
paste input "PVB5CV"
type input "PVB5CV"
click at [645, 263] on button "Search" at bounding box center [673, 263] width 59 height 20
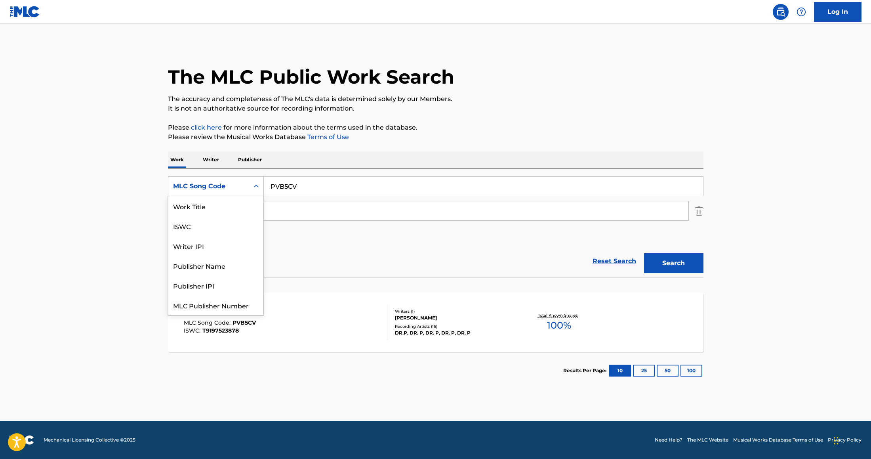
click at [221, 184] on div "MLC Song Code" at bounding box center [208, 186] width 71 height 10
click at [219, 210] on div "ISWC" at bounding box center [215, 206] width 95 height 20
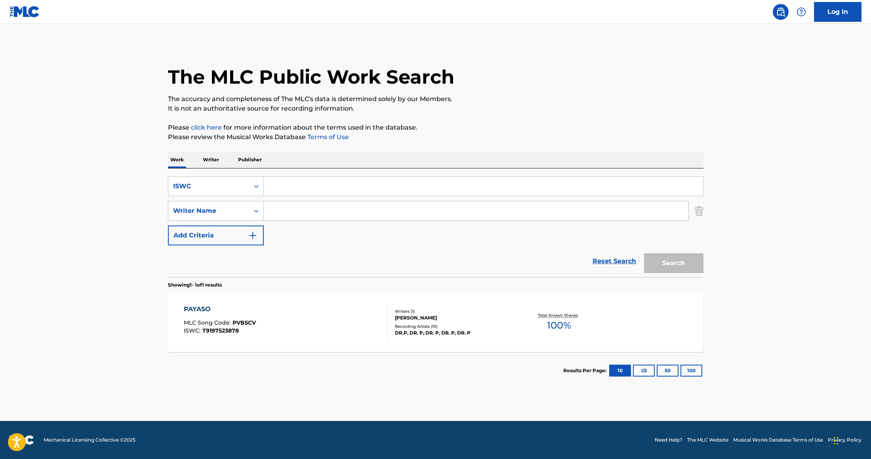
click at [309, 191] on input "Search Form" at bounding box center [483, 186] width 439 height 19
paste input "T9149943771"
type input "T9149943771"
click at [644, 253] on button "Search" at bounding box center [673, 263] width 59 height 20
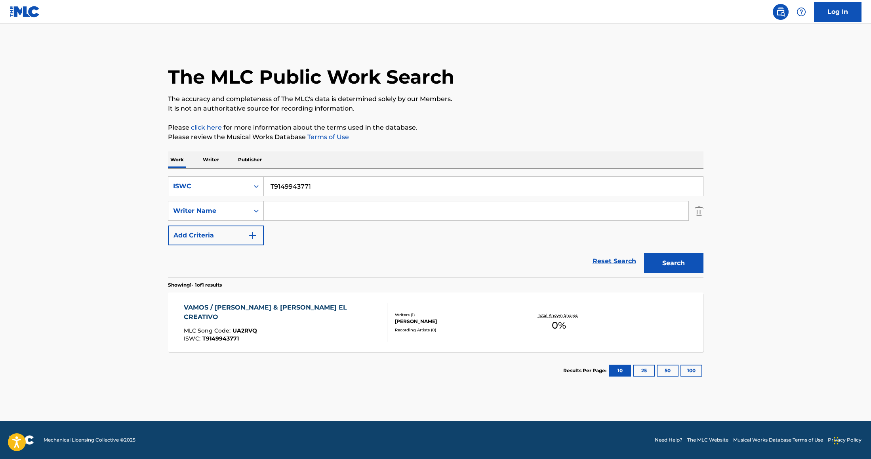
click at [273, 308] on div "VAMOS / [PERSON_NAME] & [PERSON_NAME] EL CREATIVO" at bounding box center [282, 312] width 197 height 19
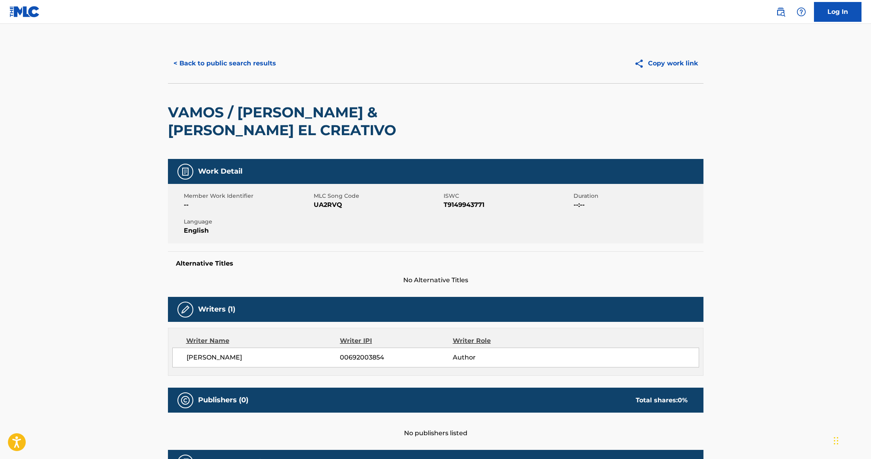
click at [316, 209] on span "UA2RVQ" at bounding box center [378, 205] width 128 height 10
click at [318, 204] on span "UA2RVQ" at bounding box center [378, 205] width 128 height 10
copy span "UA2RVQ"
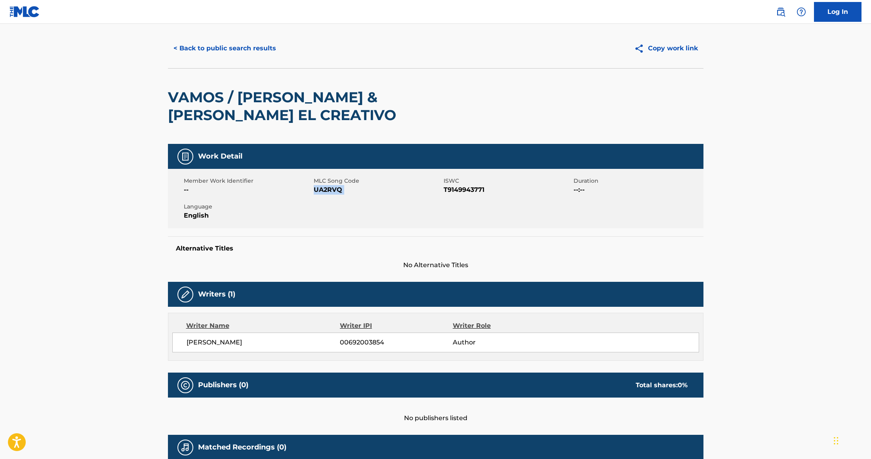
scroll to position [14, 0]
